Goal: Information Seeking & Learning: Learn about a topic

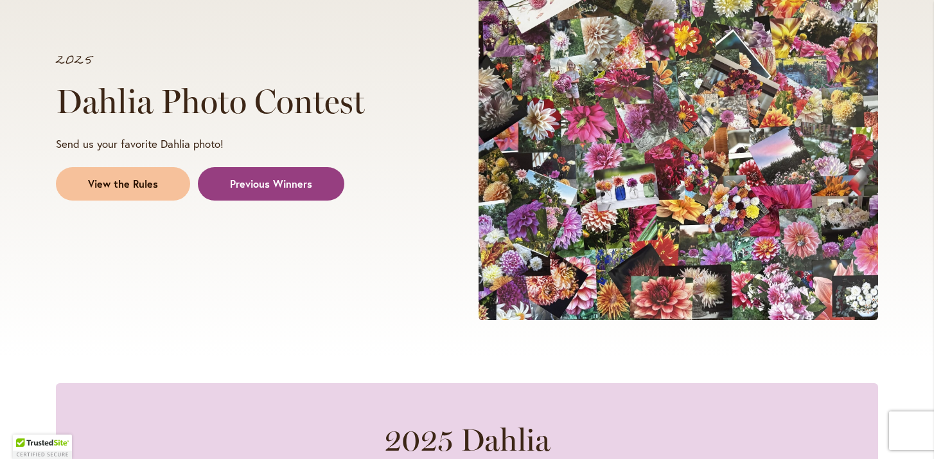
click at [114, 180] on span "View the Rules" at bounding box center [123, 184] width 70 height 15
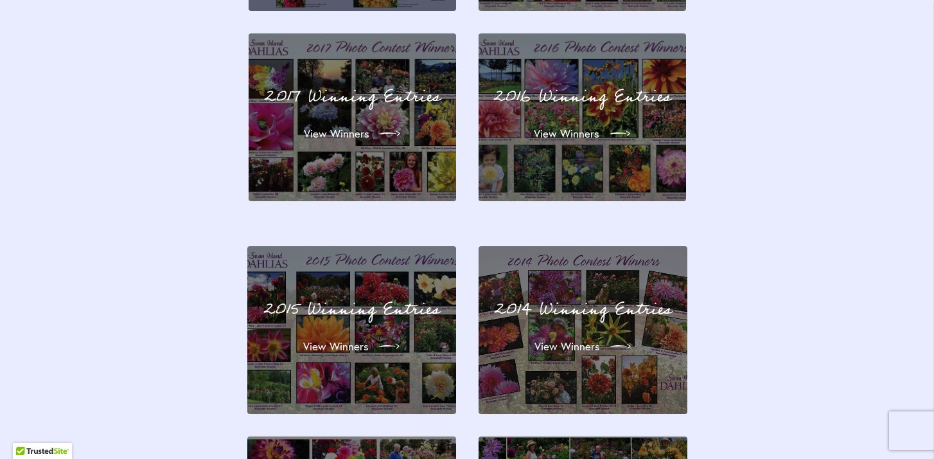
scroll to position [3944, 0]
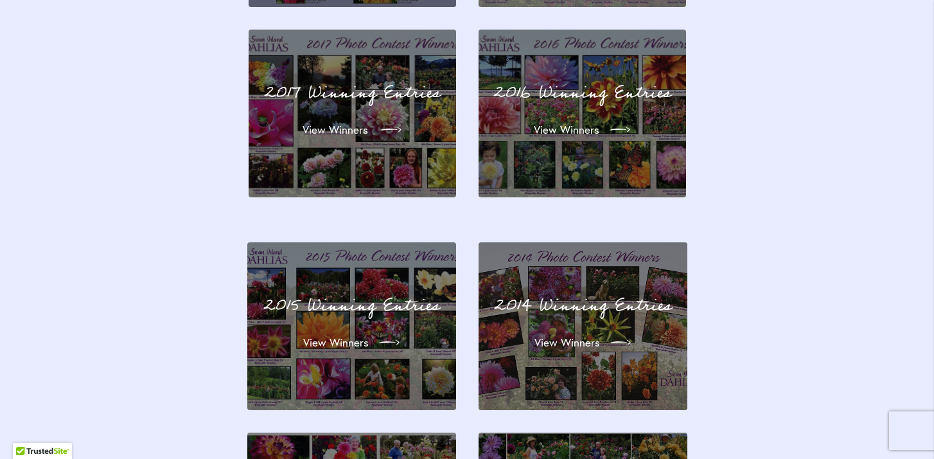
click at [380, 112] on link "View Winners" at bounding box center [352, 130] width 120 height 36
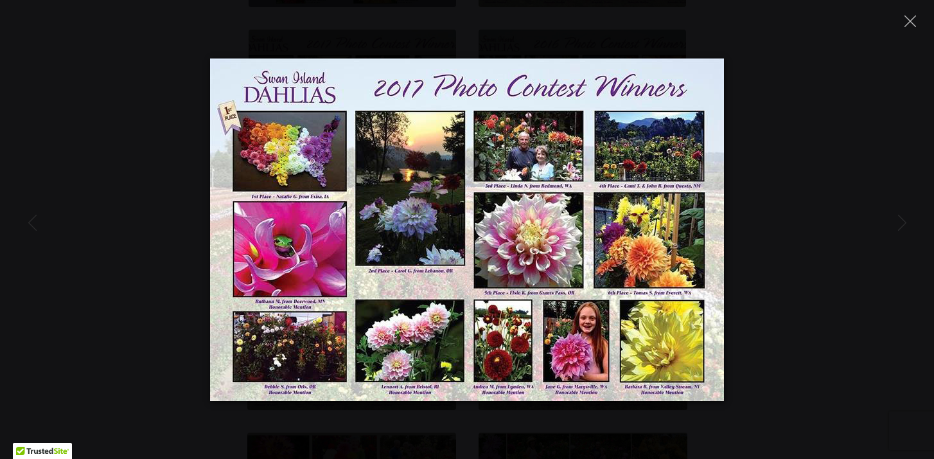
click at [145, 139] on div at bounding box center [467, 229] width 934 height 343
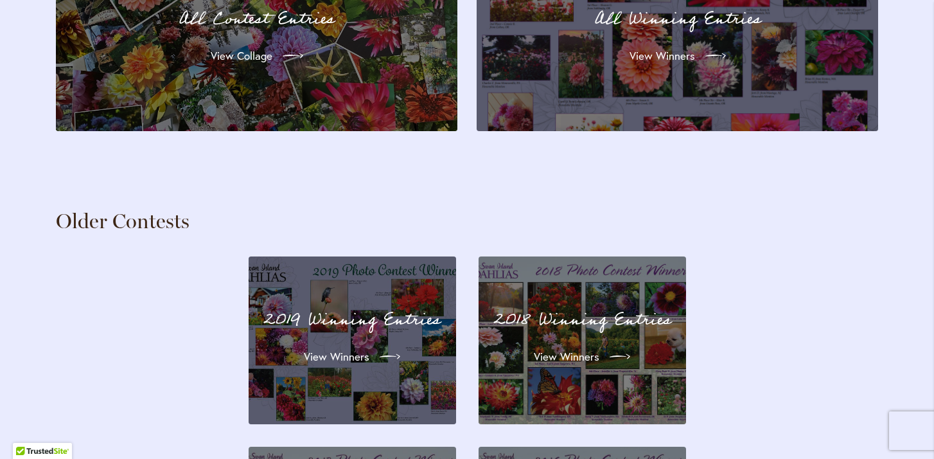
scroll to position [3540, 0]
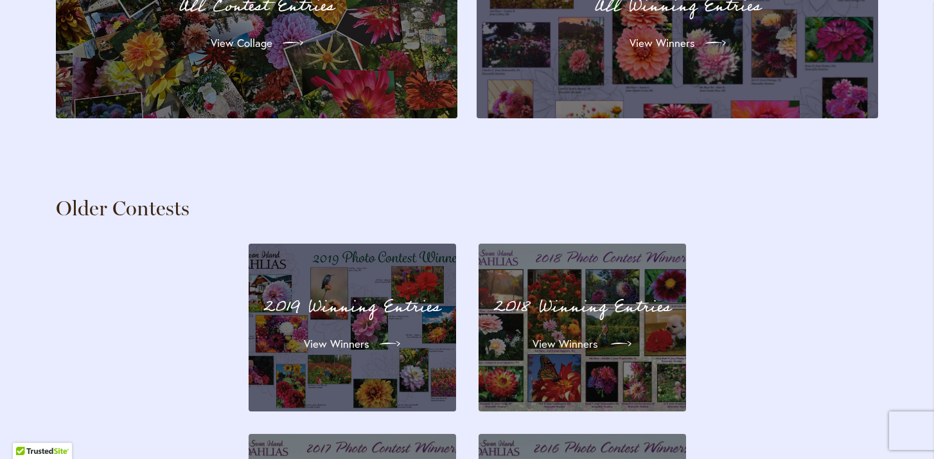
click at [587, 336] on span "View Winners" at bounding box center [566, 343] width 66 height 15
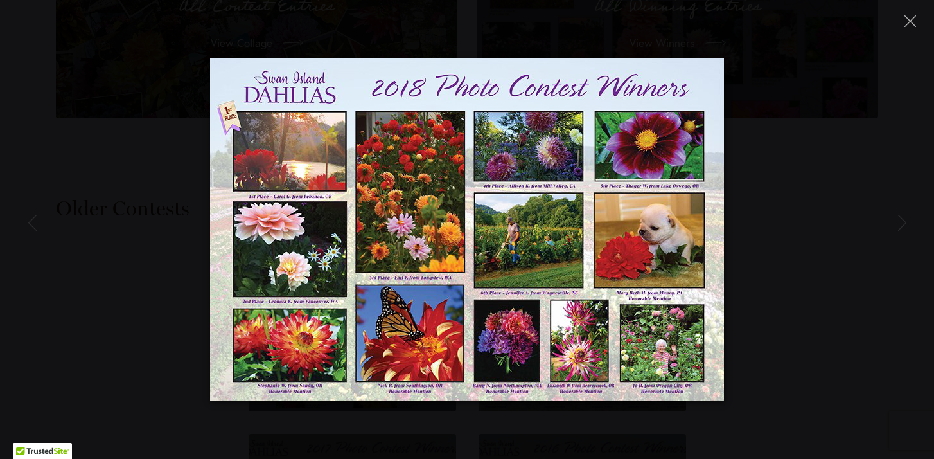
click at [785, 294] on div at bounding box center [467, 229] width 934 height 343
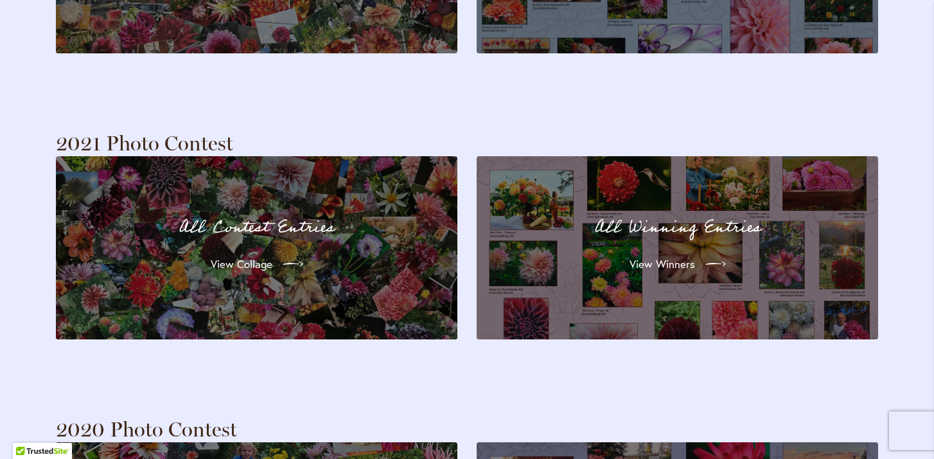
scroll to position [3025, 0]
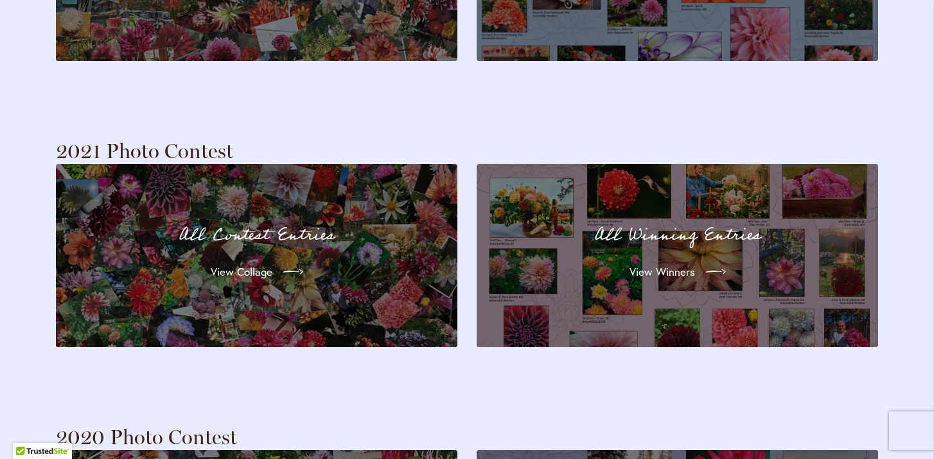
click at [339, 222] on p "All Contest Entries" at bounding box center [256, 235] width 355 height 27
click at [656, 225] on div "All Winning Entries View Winners" at bounding box center [677, 255] width 355 height 137
click at [660, 264] on span "View Winners" at bounding box center [662, 271] width 66 height 15
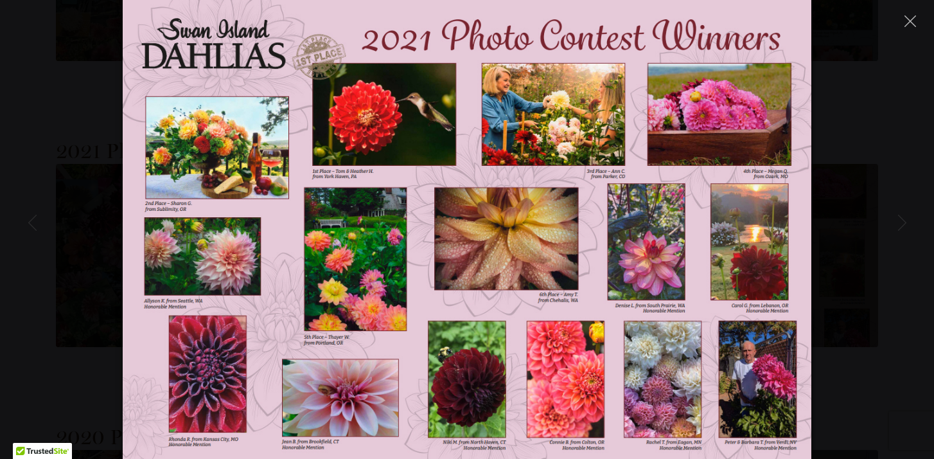
click at [909, 312] on div at bounding box center [467, 229] width 934 height 459
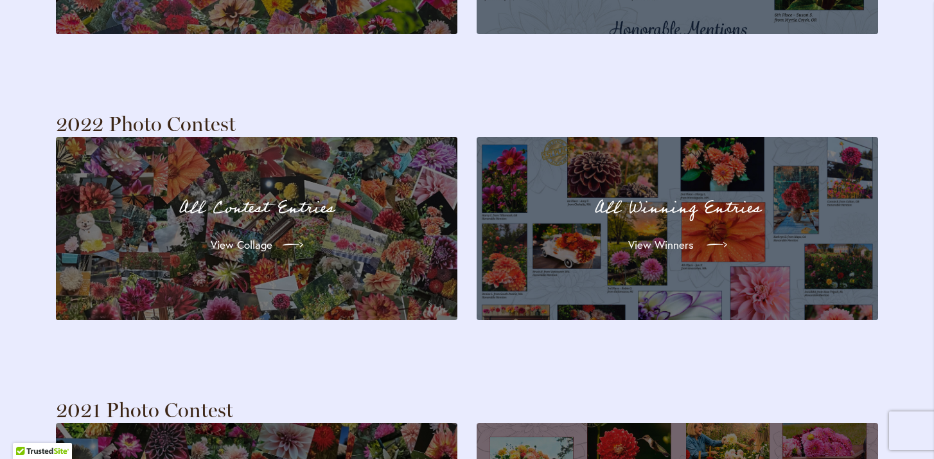
scroll to position [2758, 0]
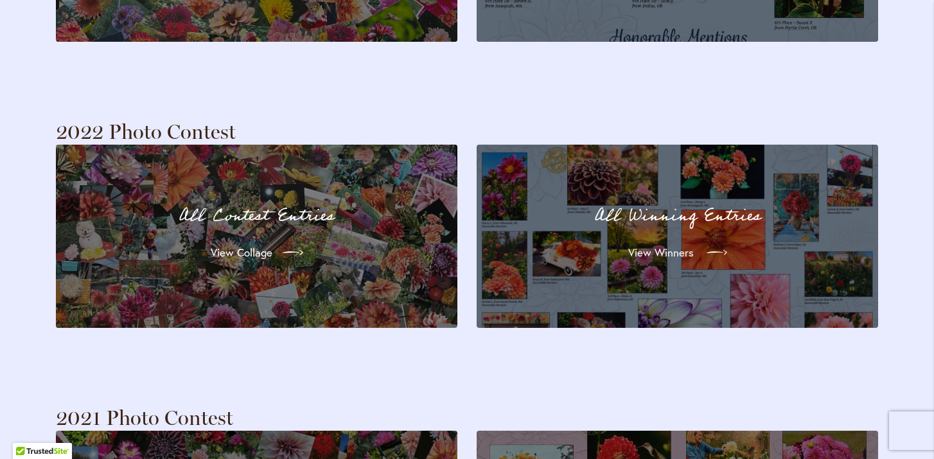
click at [648, 245] on span "View Winners" at bounding box center [662, 252] width 66 height 15
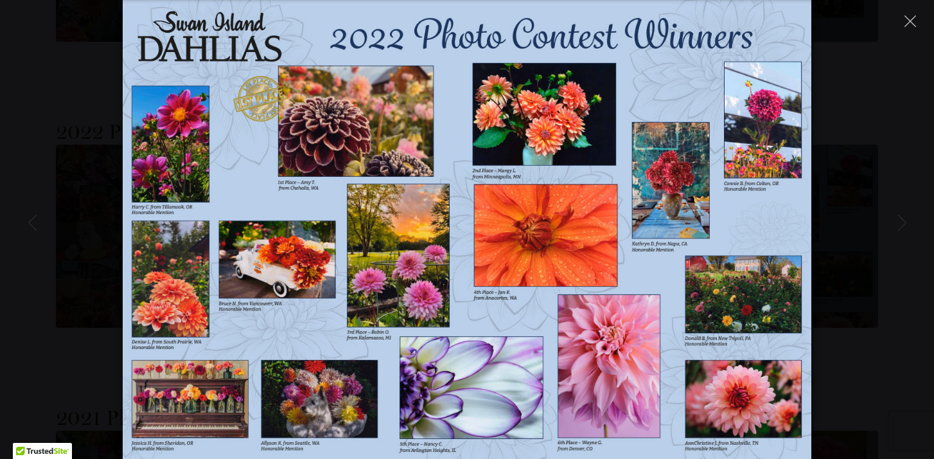
click at [858, 323] on div at bounding box center [467, 229] width 934 height 459
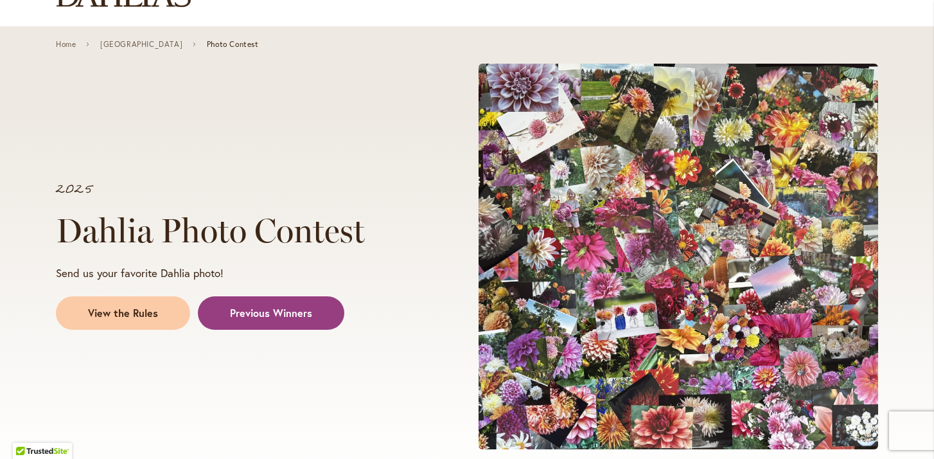
scroll to position [0, 0]
